Goal: Task Accomplishment & Management: Manage account settings

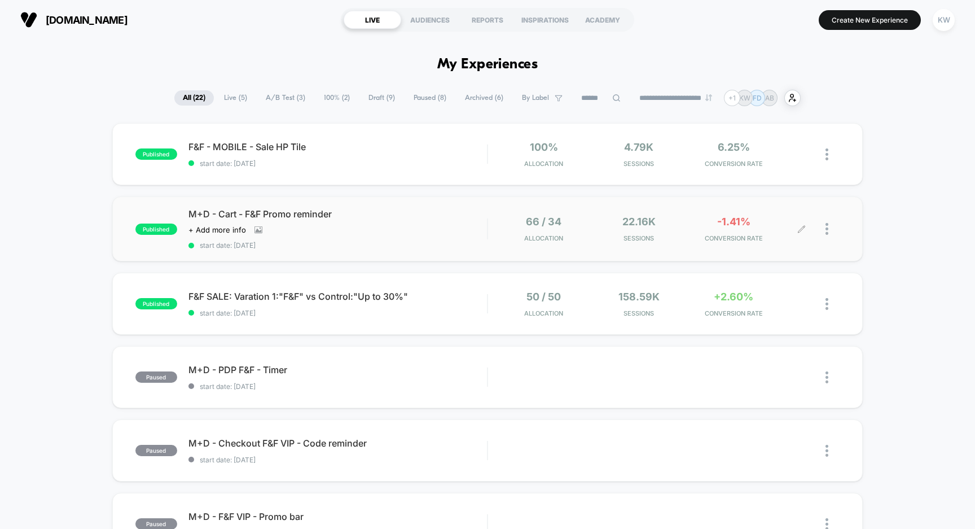
click at [828, 228] on div at bounding box center [832, 228] width 14 height 27
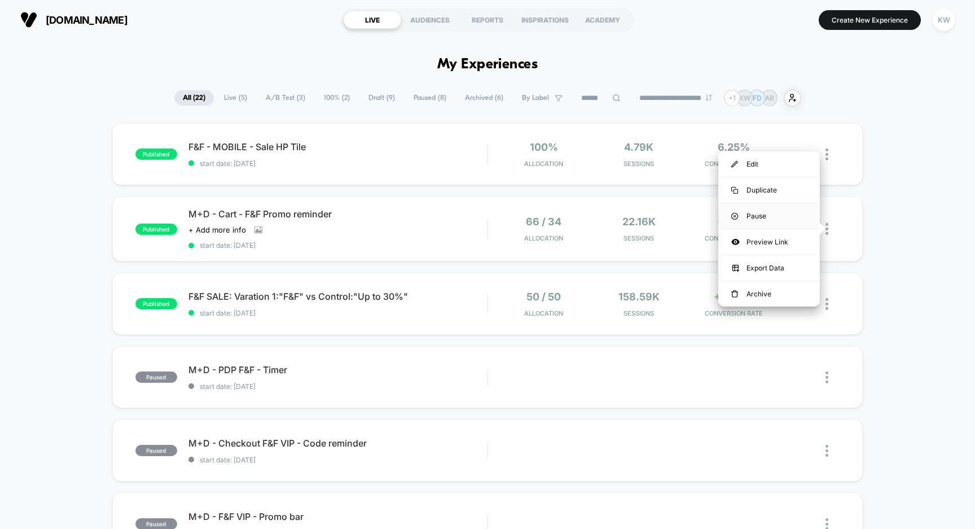
click at [809, 221] on div "Pause" at bounding box center [769, 215] width 102 height 25
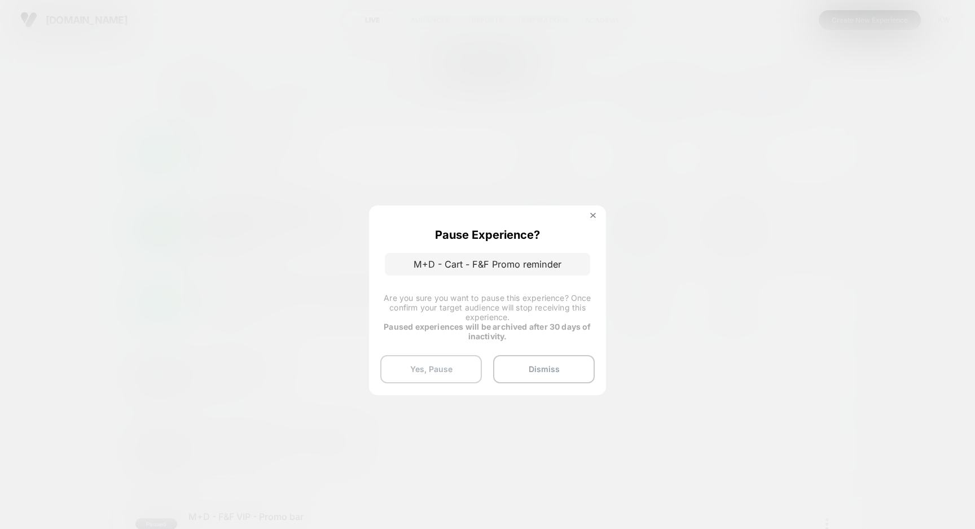
click at [440, 368] on button "Yes, Pause" at bounding box center [431, 369] width 102 height 28
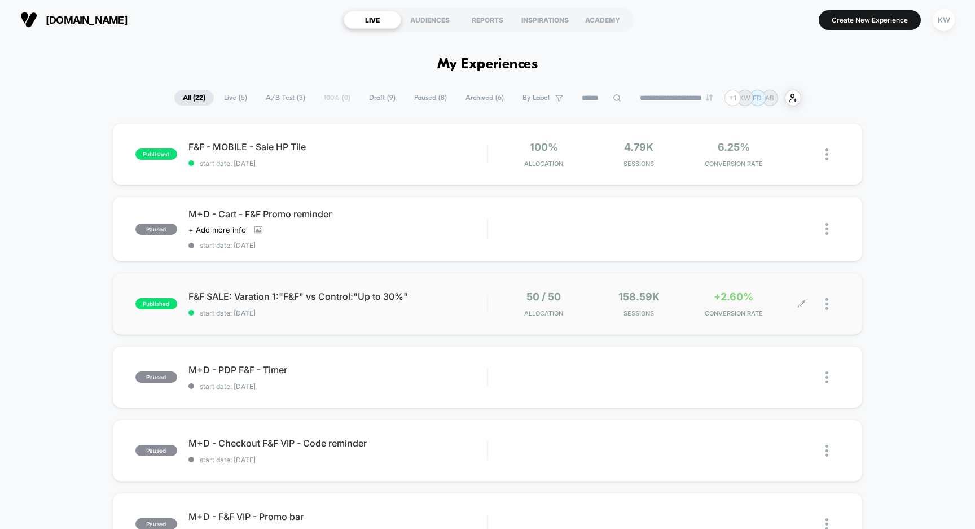
click at [824, 305] on div at bounding box center [821, 303] width 38 height 27
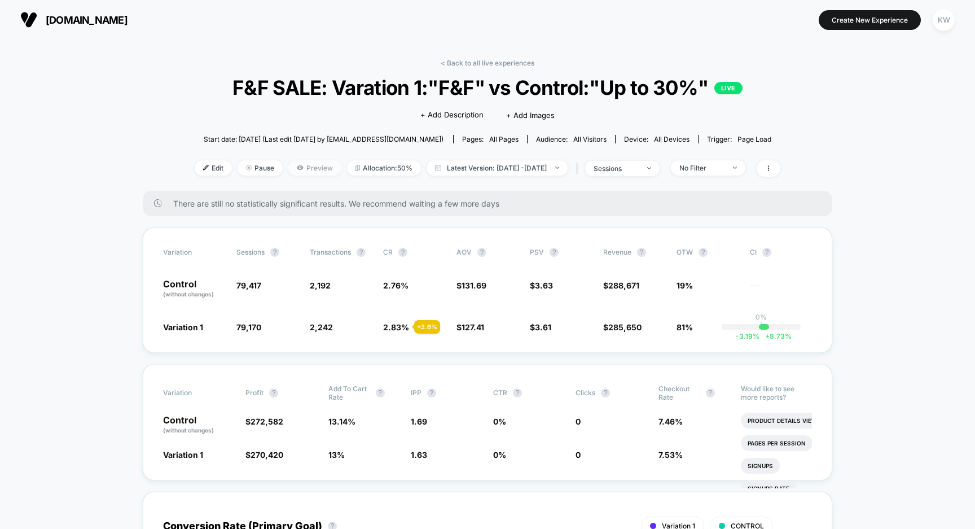
click at [288, 170] on span "Preview" at bounding box center [314, 167] width 53 height 15
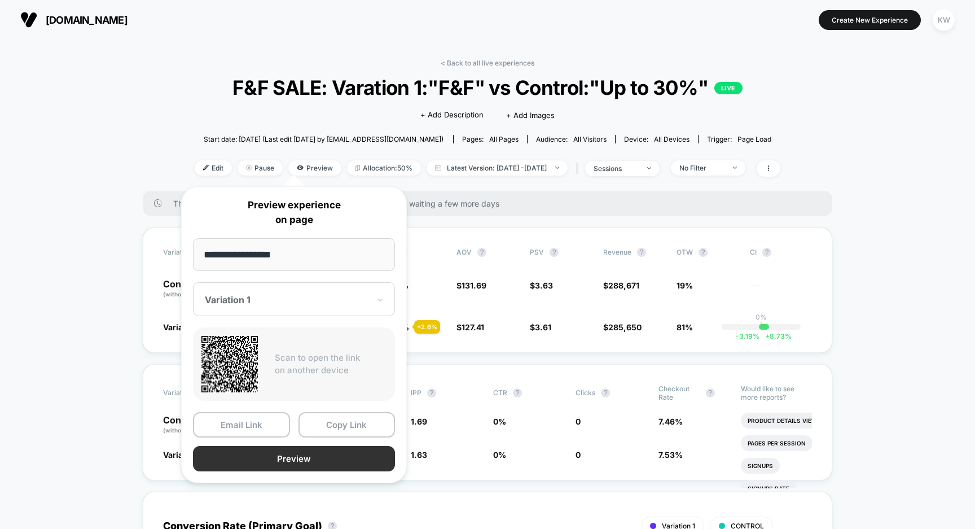
click at [269, 451] on button "Preview" at bounding box center [294, 458] width 202 height 25
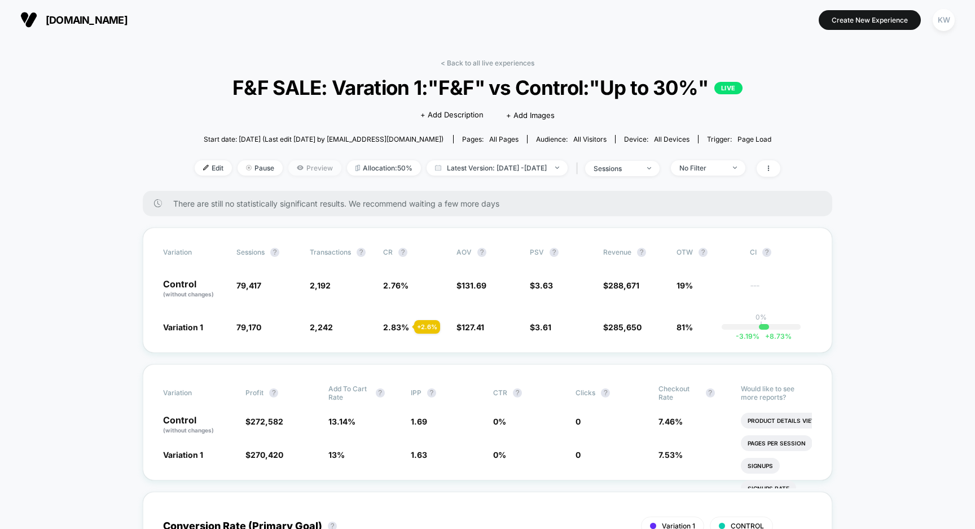
click at [288, 168] on span "Preview" at bounding box center [314, 167] width 53 height 15
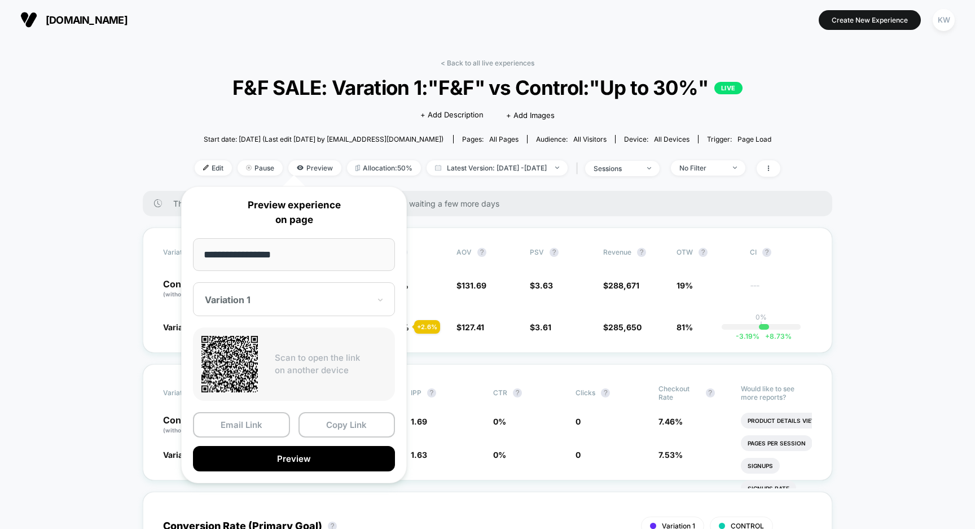
click at [276, 299] on div at bounding box center [287, 299] width 165 height 11
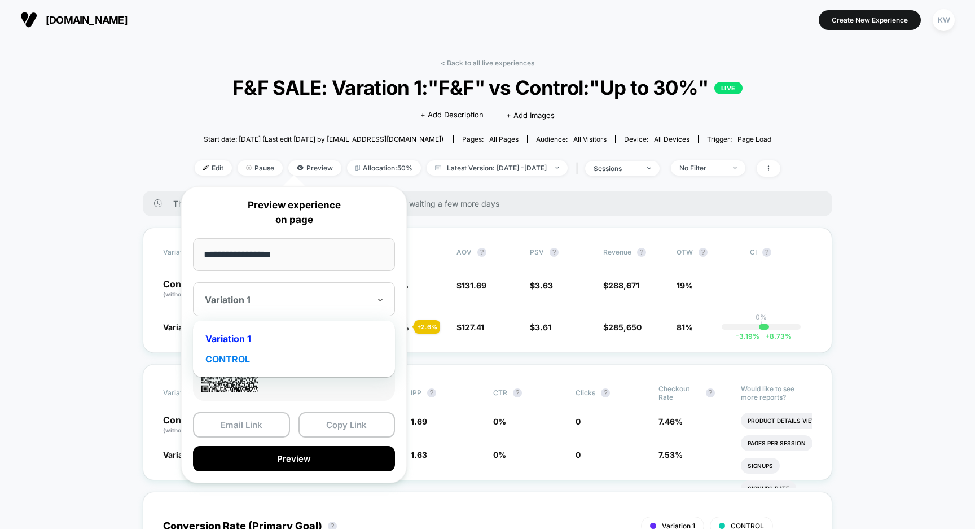
click at [261, 362] on div "CONTROL" at bounding box center [294, 359] width 191 height 20
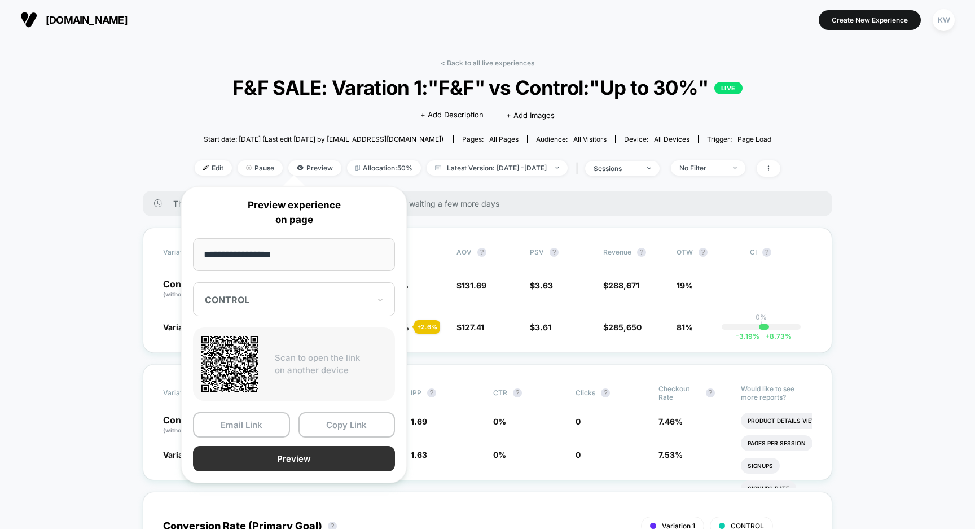
click at [275, 460] on button "Preview" at bounding box center [294, 458] width 202 height 25
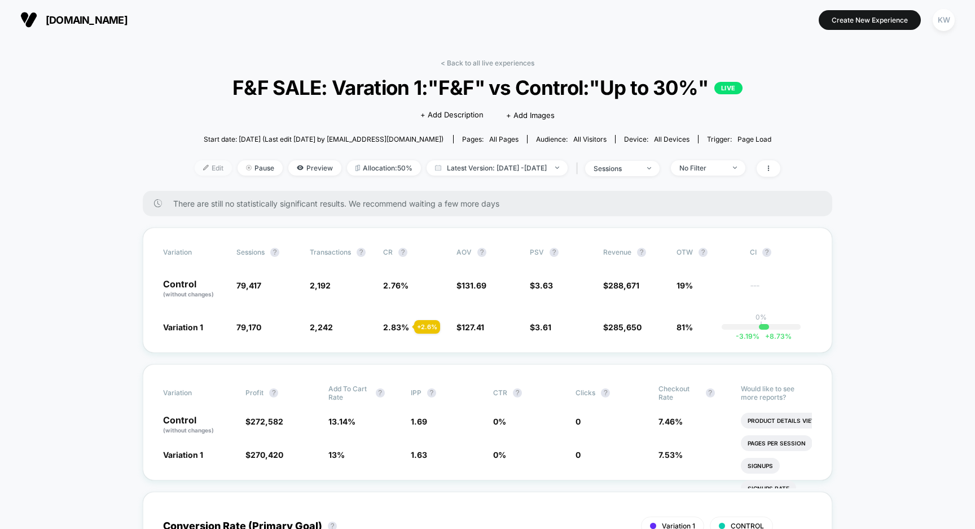
click at [202, 168] on span "Edit" at bounding box center [213, 167] width 37 height 15
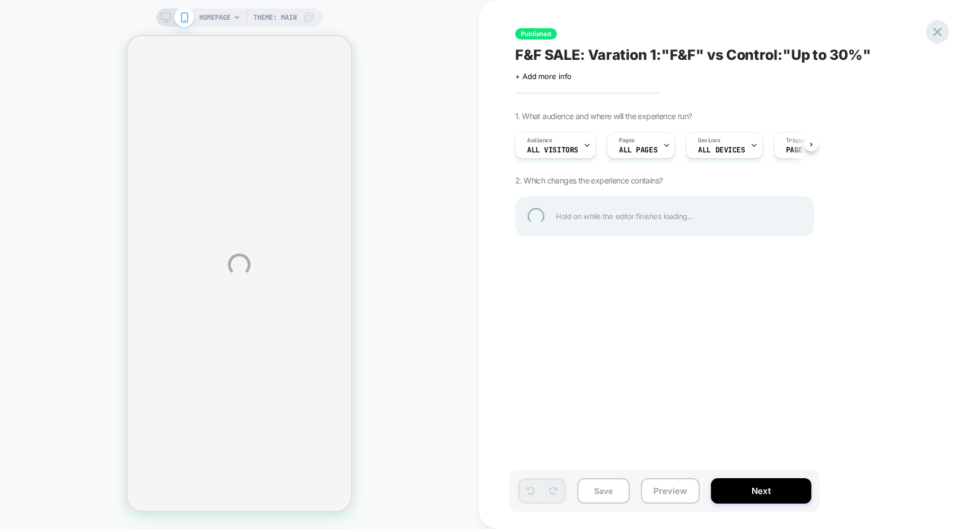
click at [935, 34] on div at bounding box center [937, 31] width 23 height 23
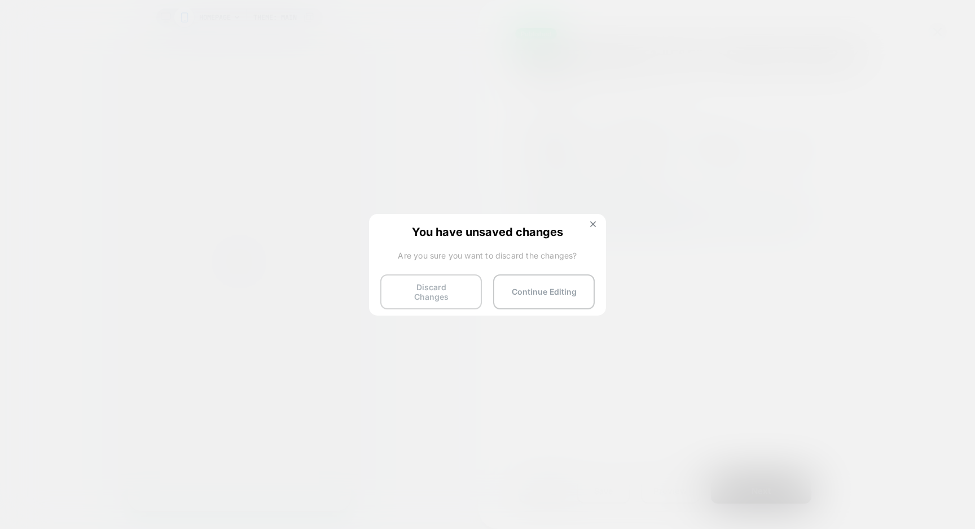
click at [415, 287] on button "Discard Changes" at bounding box center [431, 291] width 102 height 35
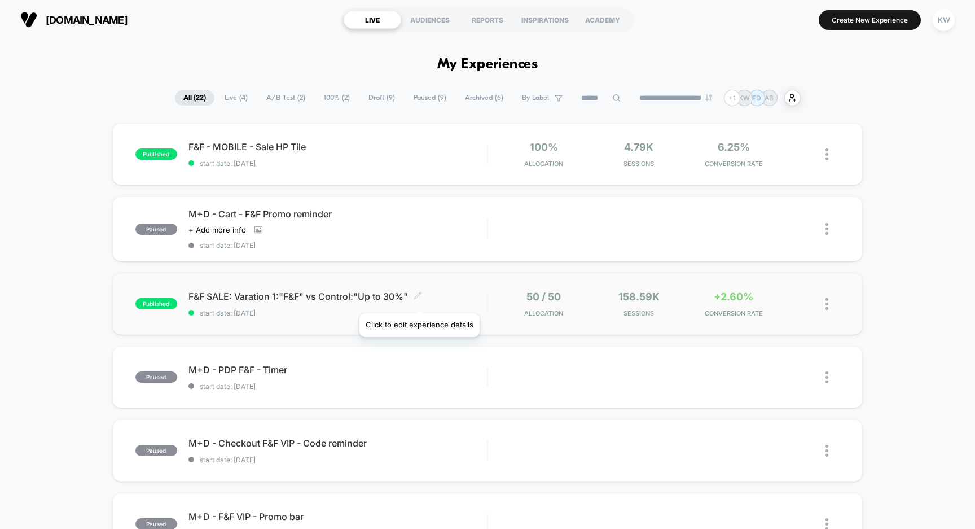
click at [419, 298] on icon at bounding box center [417, 295] width 8 height 8
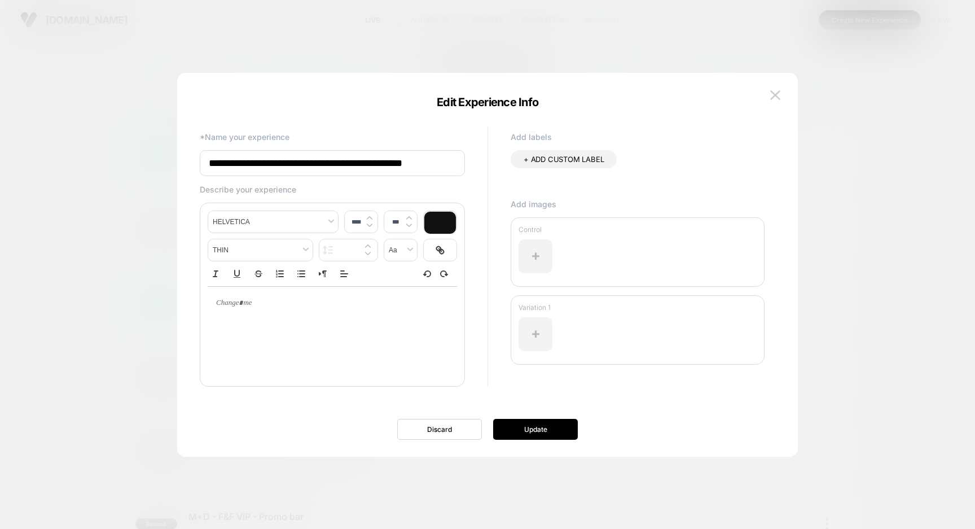
drag, startPoint x: 397, startPoint y: 165, endPoint x: 443, endPoint y: 166, distance: 46.8
click at [443, 166] on input "**********" at bounding box center [332, 163] width 265 height 26
drag, startPoint x: 279, startPoint y: 165, endPoint x: 296, endPoint y: 165, distance: 16.4
click at [296, 165] on input "**********" at bounding box center [332, 163] width 265 height 27
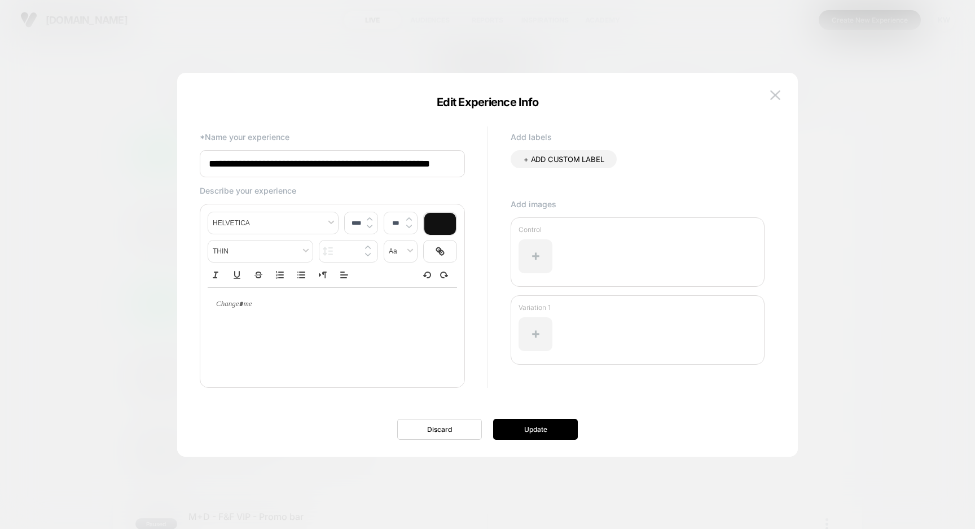
click at [295, 167] on input "**********" at bounding box center [332, 163] width 265 height 27
type input "**********"
click at [519, 428] on button "Update" at bounding box center [535, 429] width 85 height 21
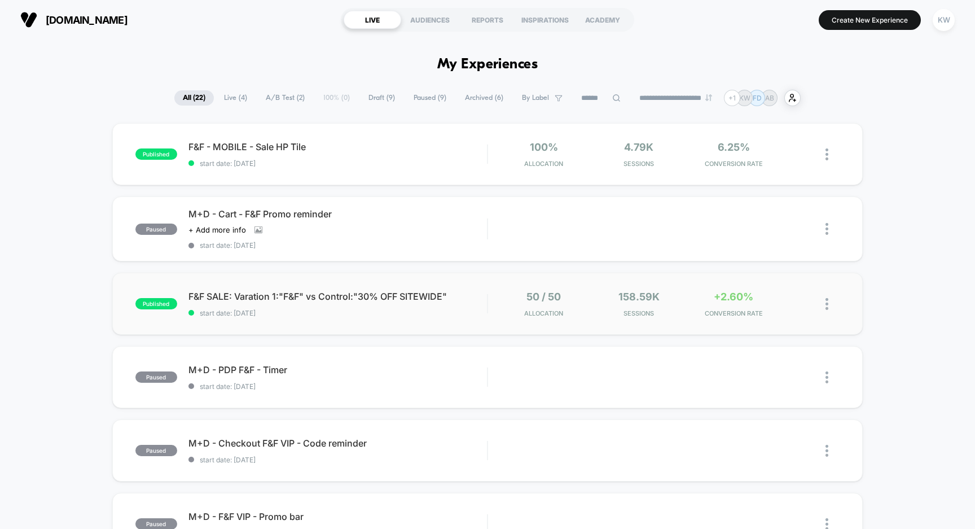
click at [825, 306] on img at bounding box center [826, 304] width 3 height 12
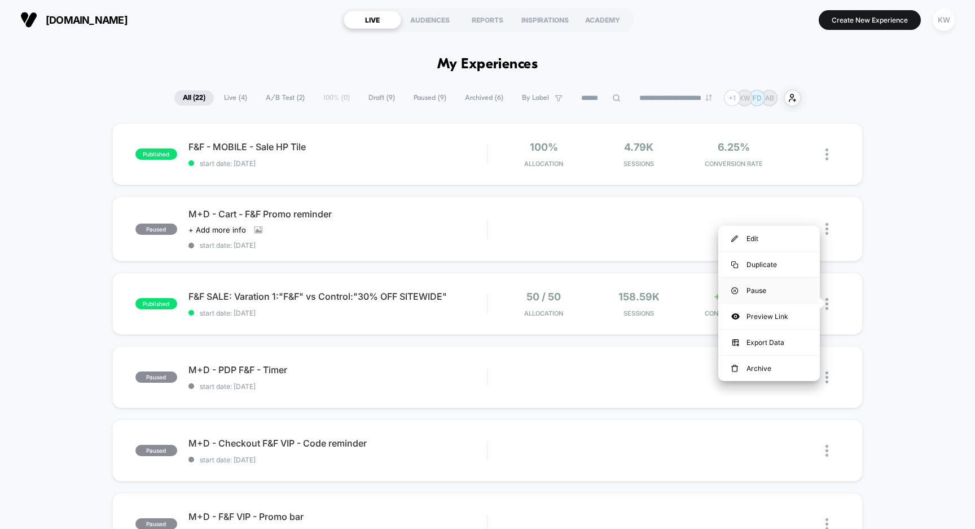
click at [802, 287] on div "Pause" at bounding box center [769, 290] width 102 height 25
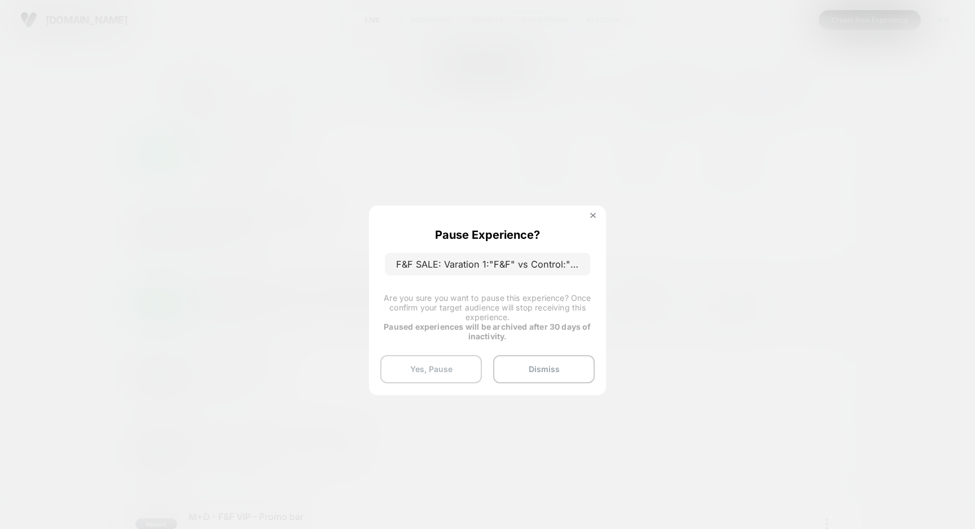
click at [466, 372] on button "Yes, Pause" at bounding box center [431, 369] width 102 height 28
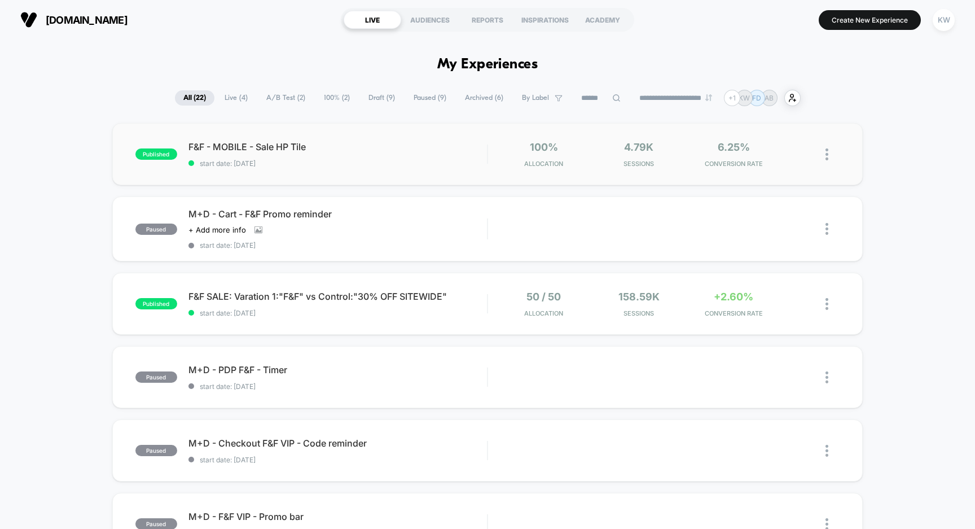
click at [827, 153] on img at bounding box center [826, 154] width 3 height 12
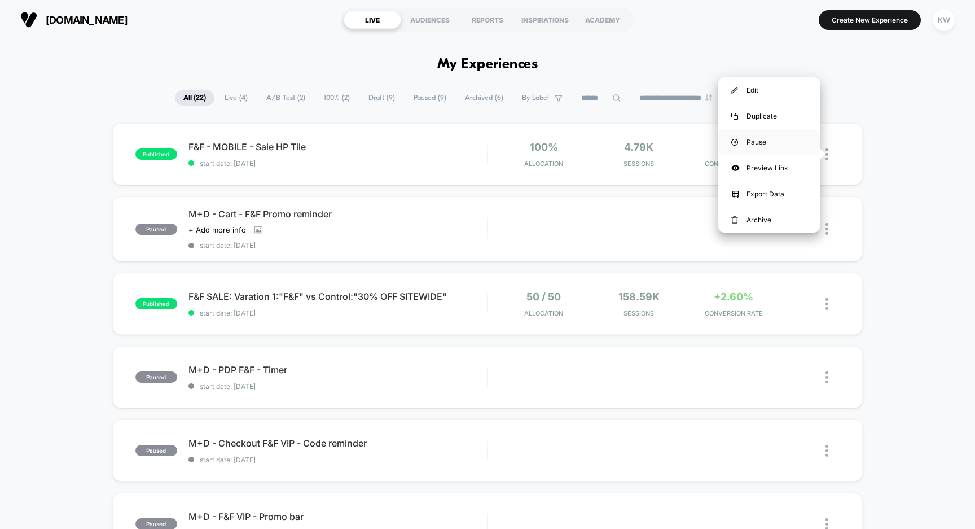
click at [744, 142] on div "Pause" at bounding box center [769, 141] width 102 height 25
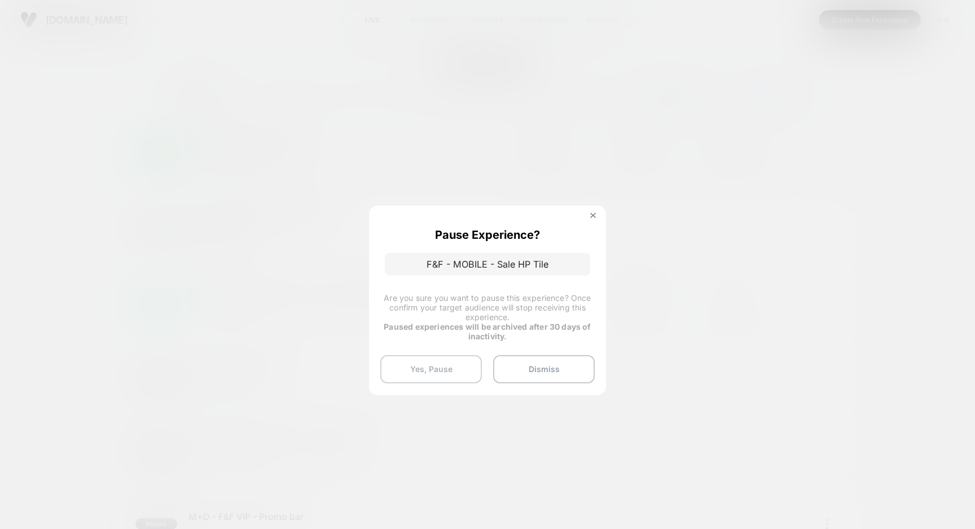
click at [459, 368] on button "Yes, Pause" at bounding box center [431, 369] width 102 height 28
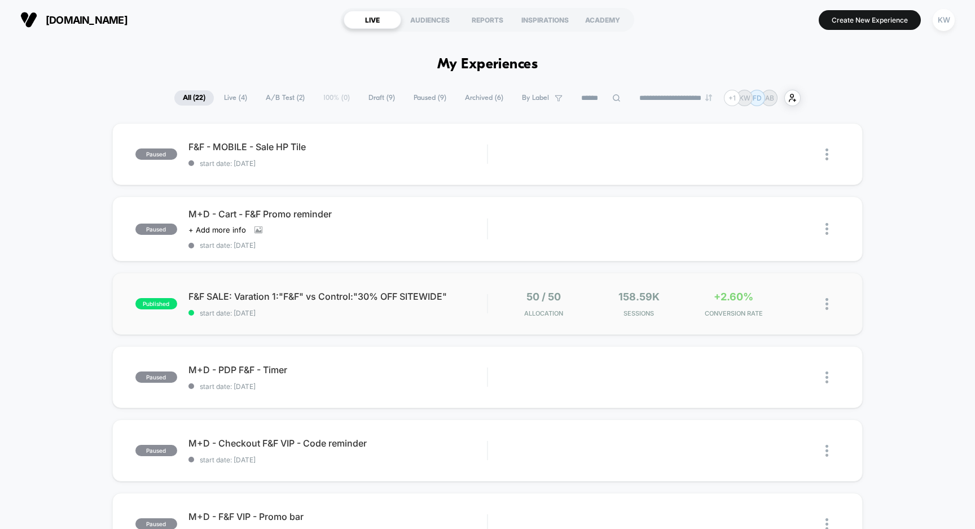
click at [827, 305] on img at bounding box center [826, 304] width 3 height 12
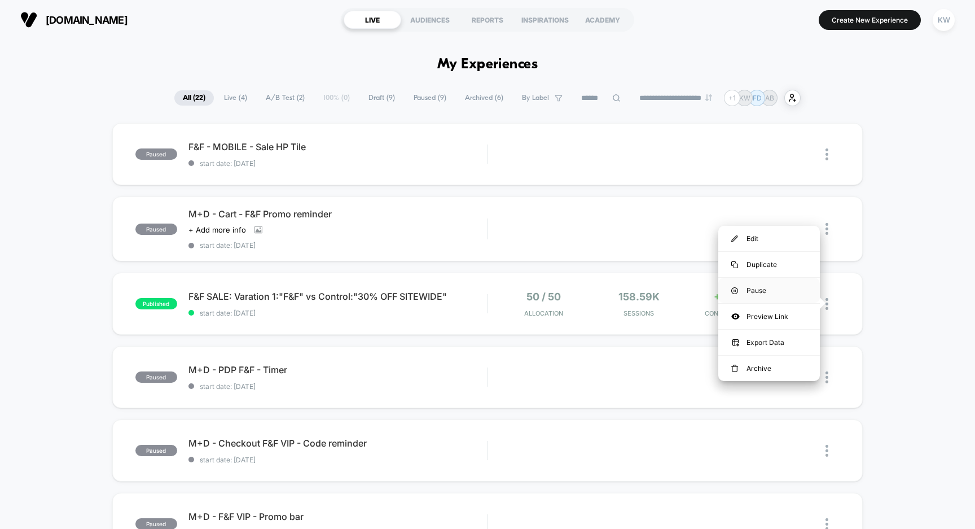
click at [786, 288] on div "Pause" at bounding box center [769, 290] width 102 height 25
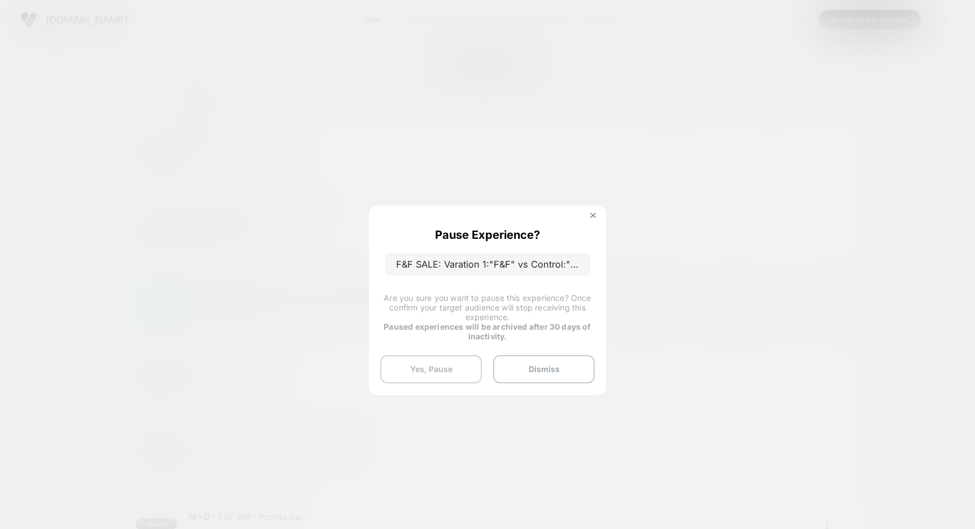
click at [463, 365] on button "Yes, Pause" at bounding box center [431, 369] width 102 height 28
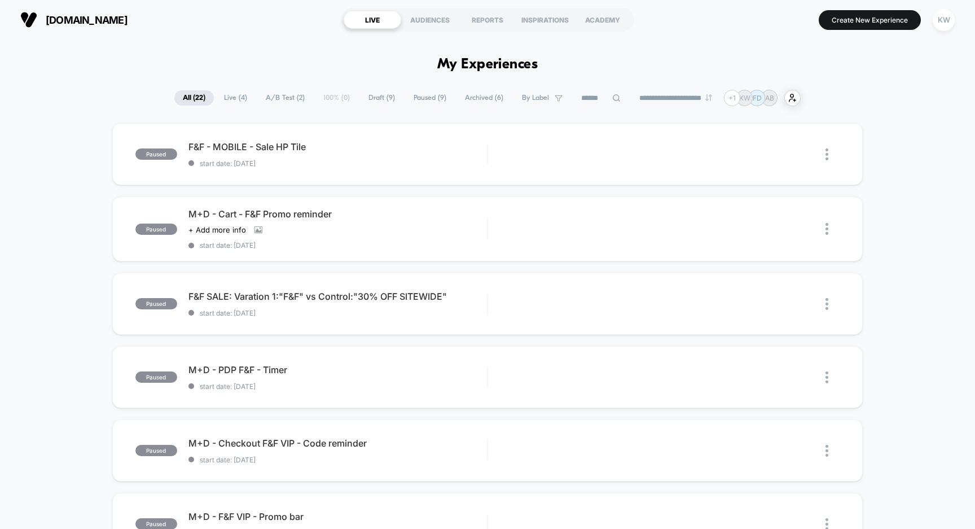
click at [231, 95] on span "Live ( 4 )" at bounding box center [235, 97] width 40 height 15
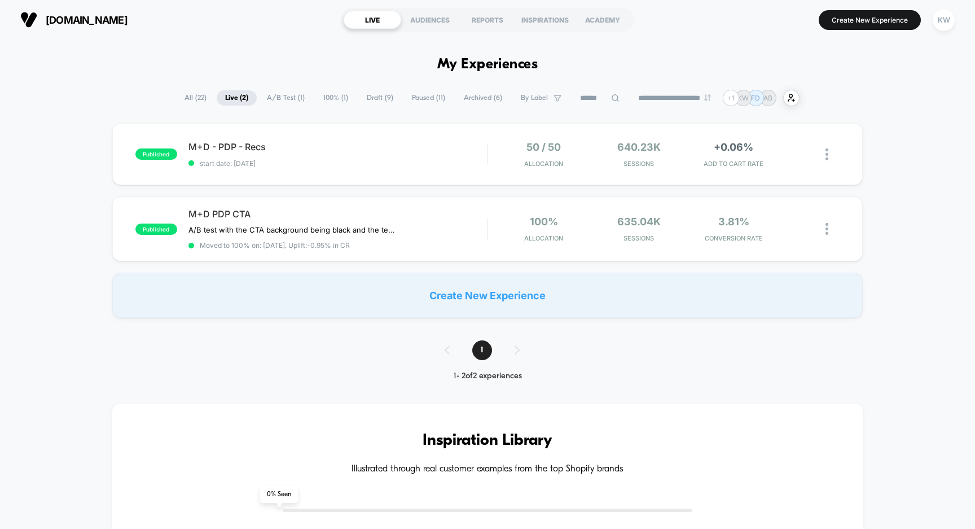
click at [283, 100] on span "A/B Test ( 1 )" at bounding box center [285, 97] width 55 height 15
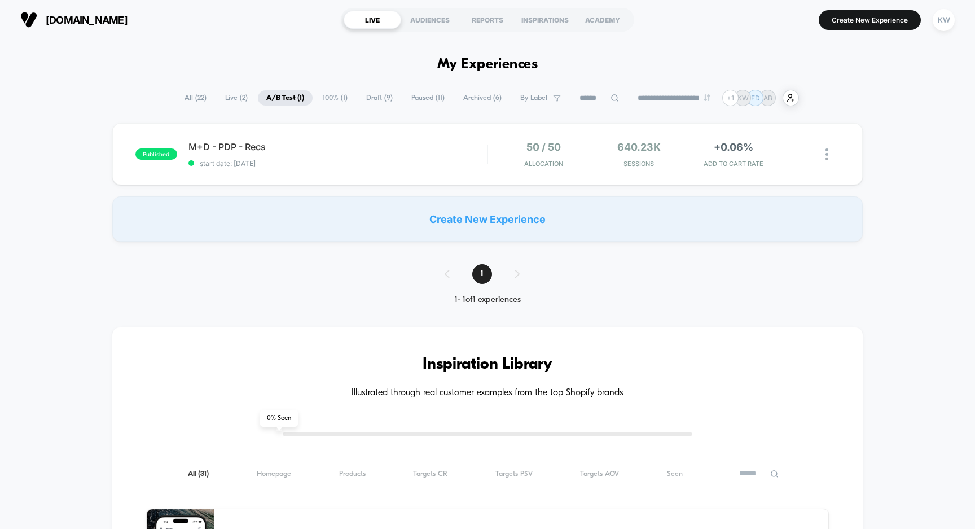
click at [322, 102] on span "100% ( 1 )" at bounding box center [335, 97] width 42 height 15
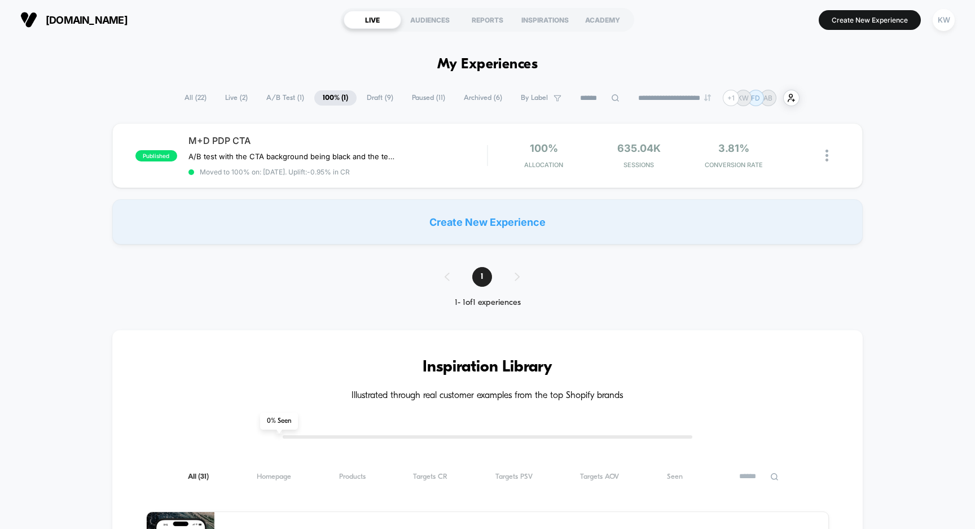
click at [371, 102] on span "Draft ( 9 )" at bounding box center [379, 97] width 43 height 15
